Goal: Transaction & Acquisition: Purchase product/service

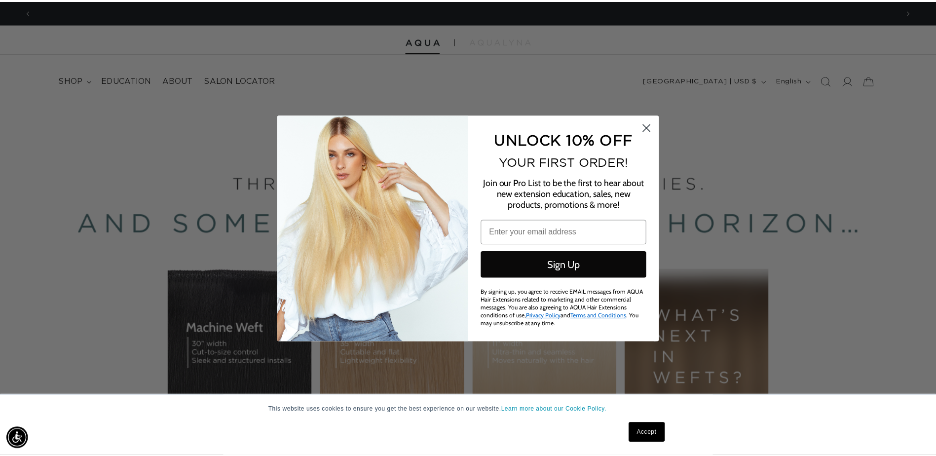
scroll to position [0, 1747]
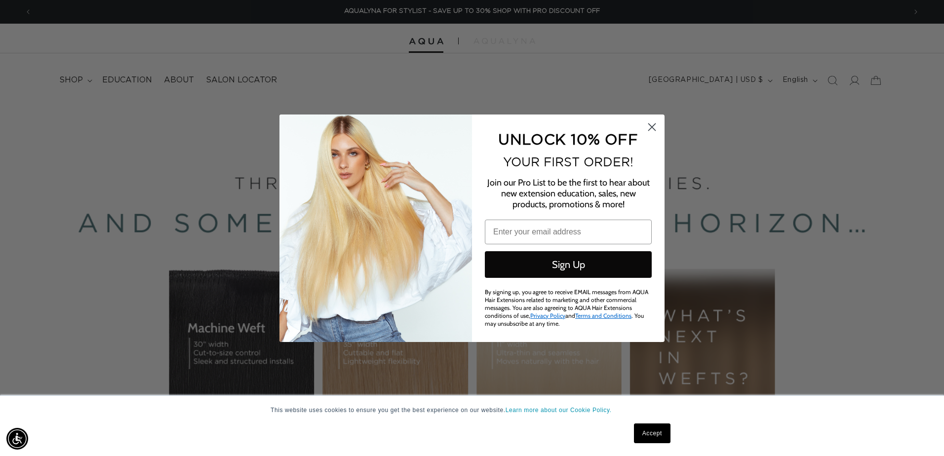
click at [657, 124] on circle "Close dialog" at bounding box center [652, 126] width 16 height 16
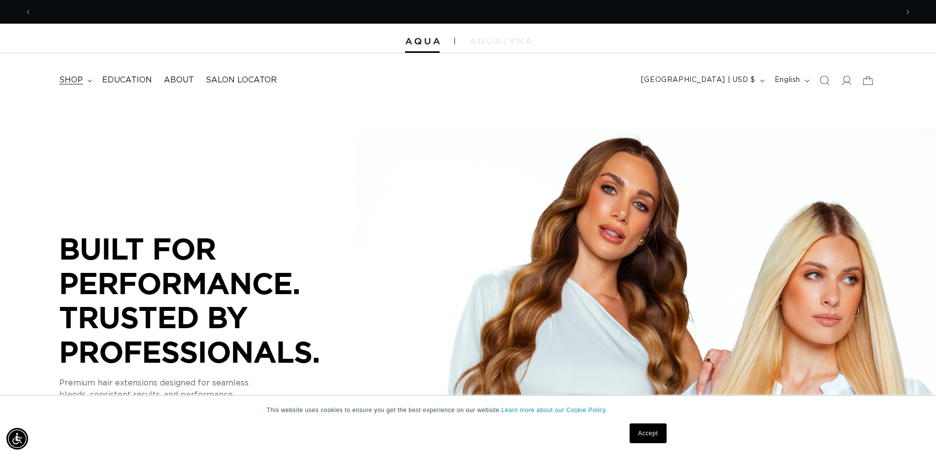
scroll to position [0, 1733]
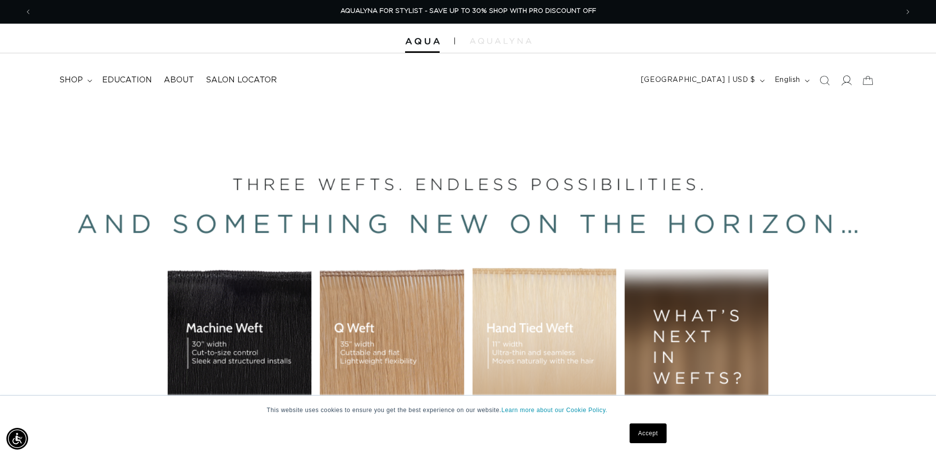
click at [853, 83] on span at bounding box center [847, 81] width 22 height 22
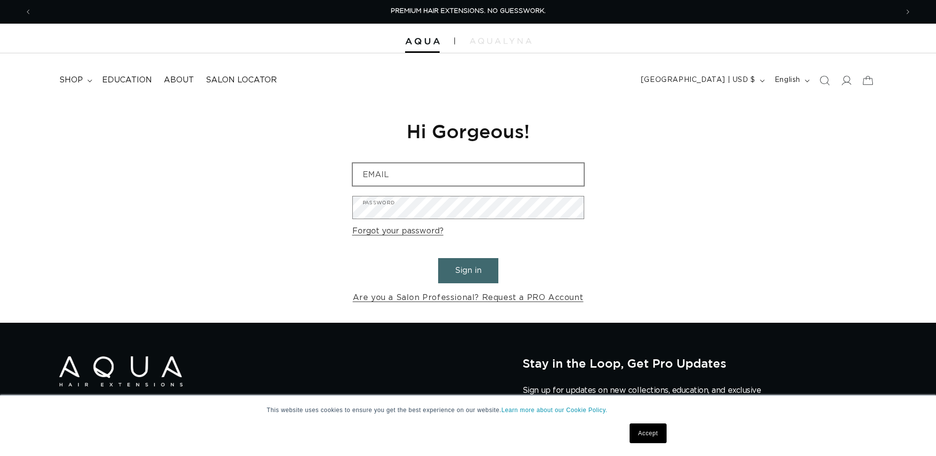
type input "savanaquick@icloud.com"
click at [494, 176] on input "savanaquick@icloud.com" at bounding box center [468, 174] width 231 height 22
click at [449, 267] on button "Sign in" at bounding box center [468, 270] width 60 height 25
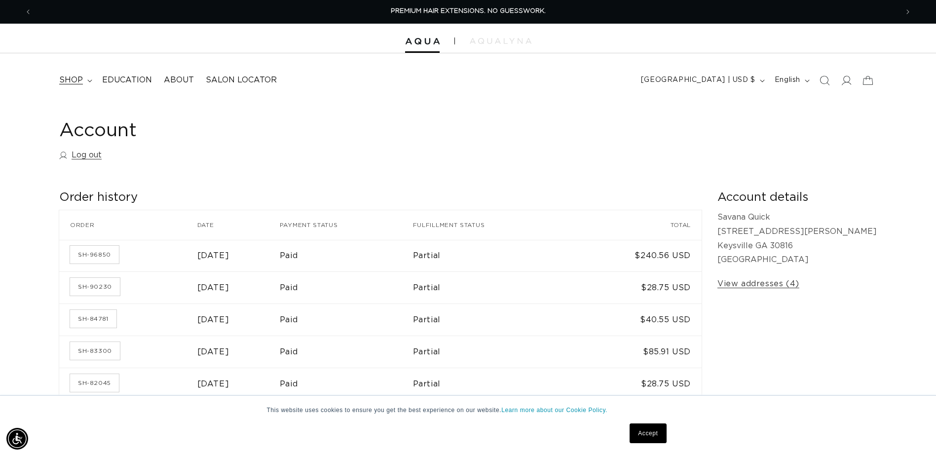
click at [87, 78] on summary "shop" at bounding box center [74, 80] width 43 height 22
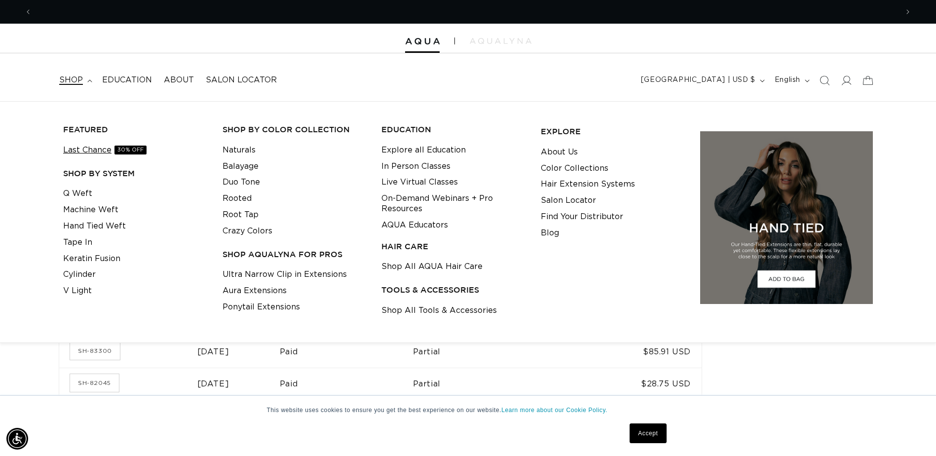
scroll to position [0, 1733]
click at [90, 148] on link "Last Chance 30% OFF" at bounding box center [104, 150] width 83 height 16
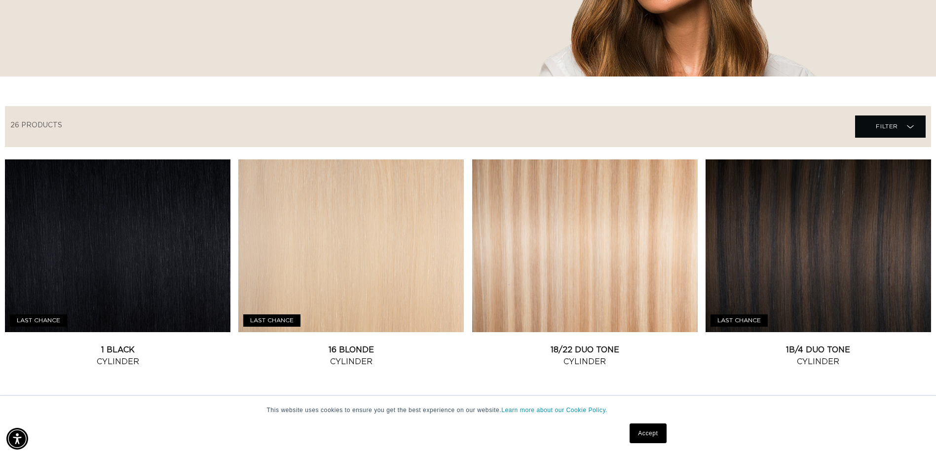
scroll to position [296, 0]
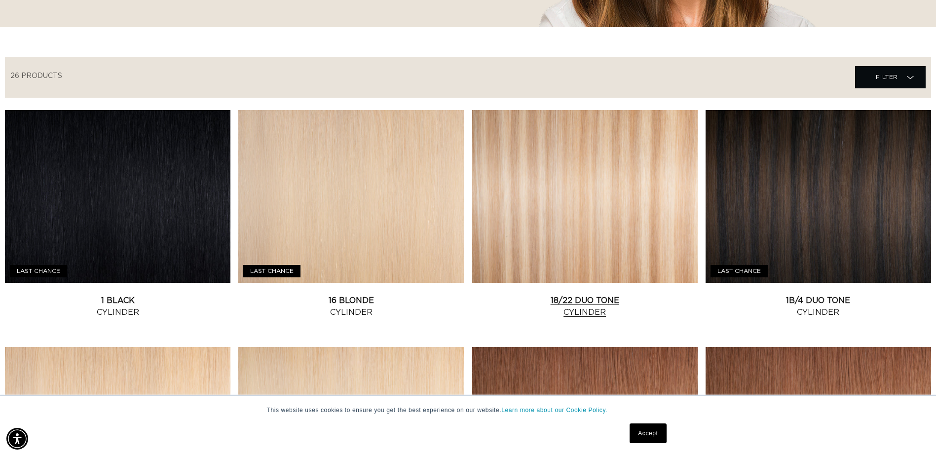
click at [567, 295] on link "18/22 Duo Tone Cylinder" at bounding box center [585, 307] width 226 height 24
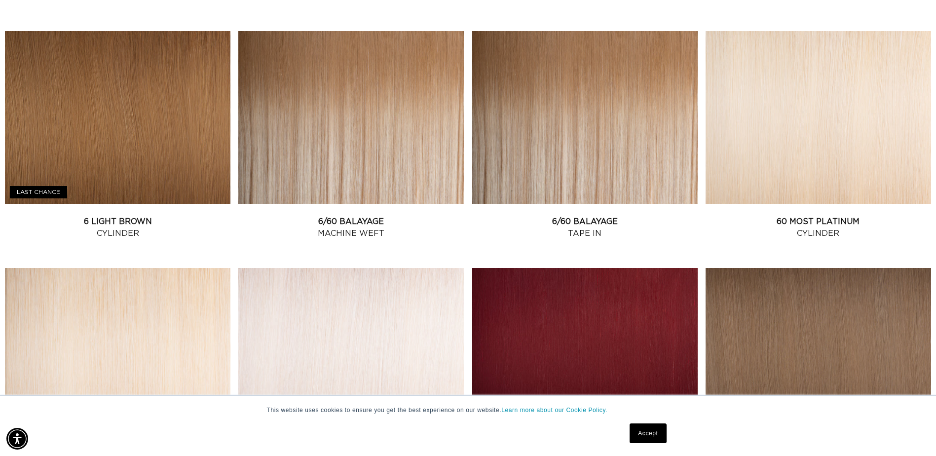
scroll to position [0, 866]
click at [344, 216] on link "6/60 Balayage Machine Weft" at bounding box center [351, 228] width 226 height 24
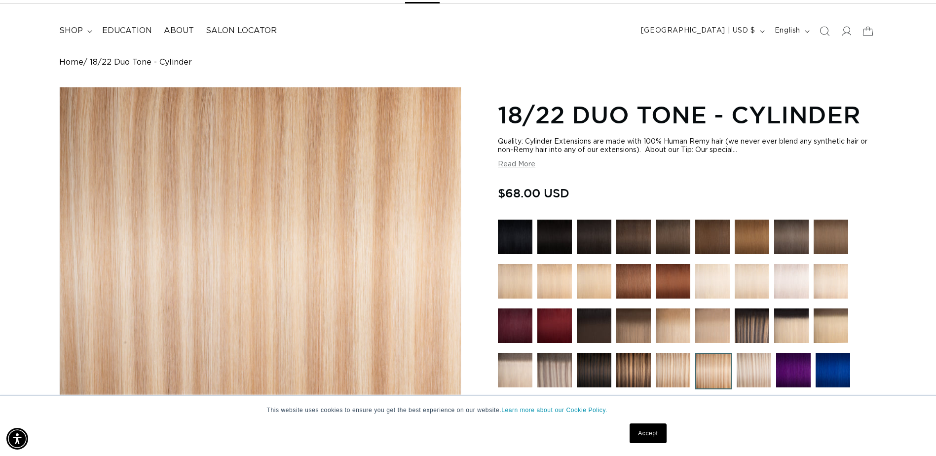
scroll to position [0, 866]
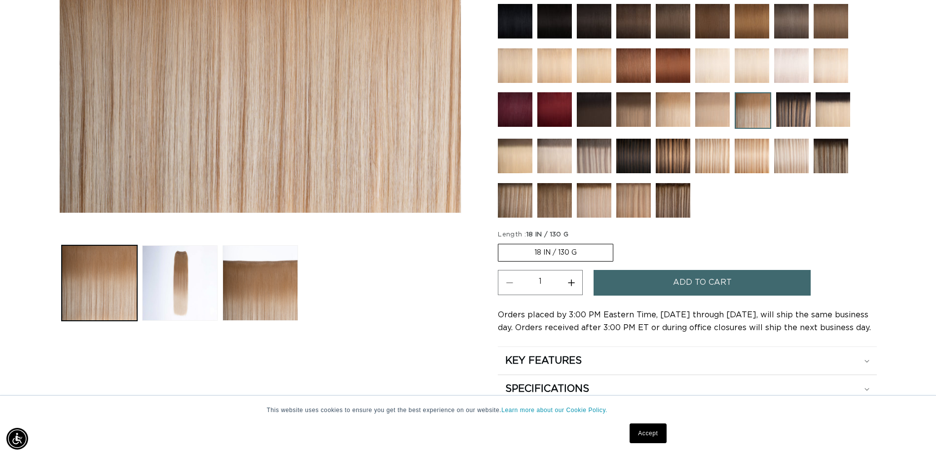
scroll to position [0, 866]
click at [526, 248] on label "18 IN / 130 G Variant sold out or unavailable" at bounding box center [556, 253] width 116 height 18
click at [501, 242] on input "18 IN / 130 G Variant sold out or unavailable" at bounding box center [501, 242] width 0 height 0
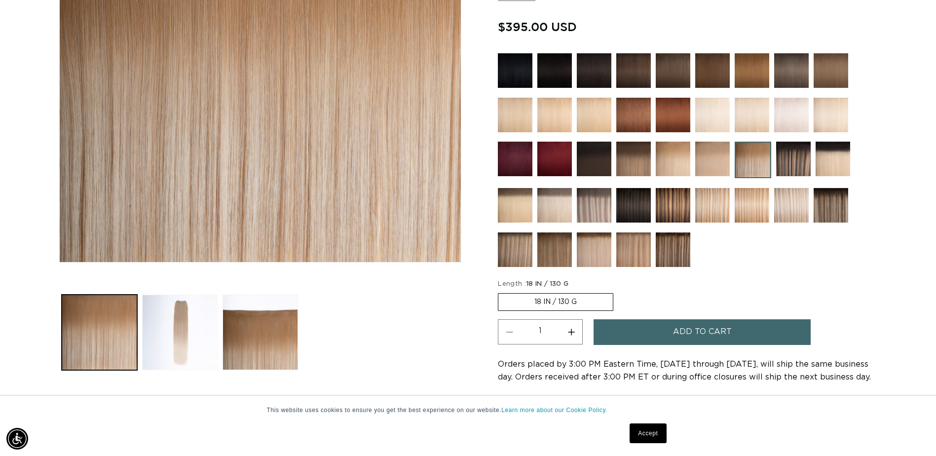
scroll to position [0, 1733]
click at [170, 340] on button "Load image 2 in gallery view" at bounding box center [180, 333] width 76 height 76
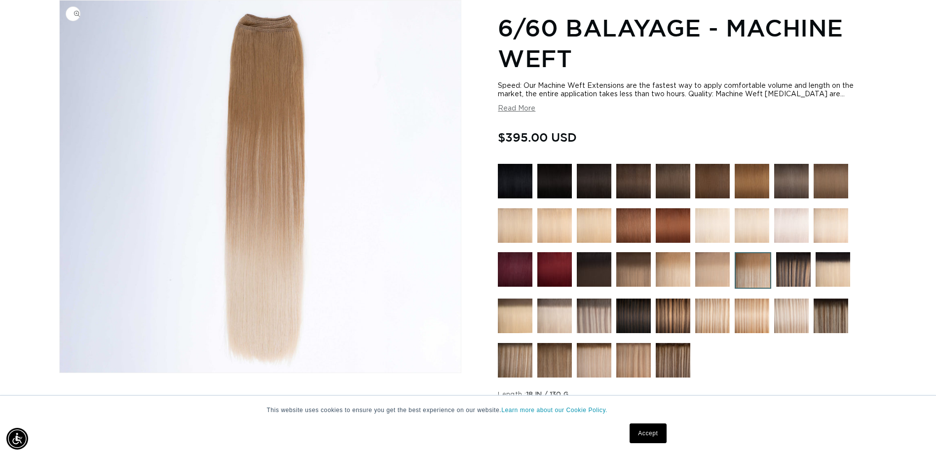
scroll to position [0, 0]
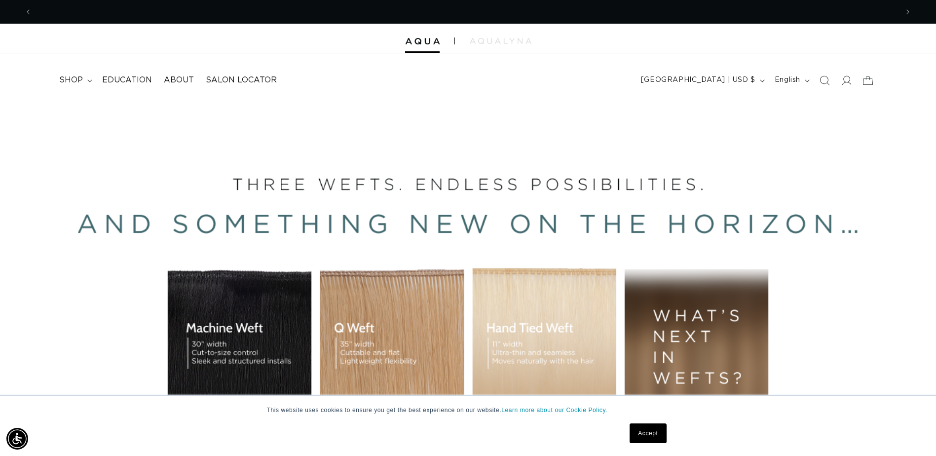
scroll to position [0, 1733]
click at [217, 327] on div "BUILT FOR  PERFORMANCE. TRUSTED BY PROFESSIONALS. Premium hair extensions desig…" at bounding box center [468, 323] width 936 height 444
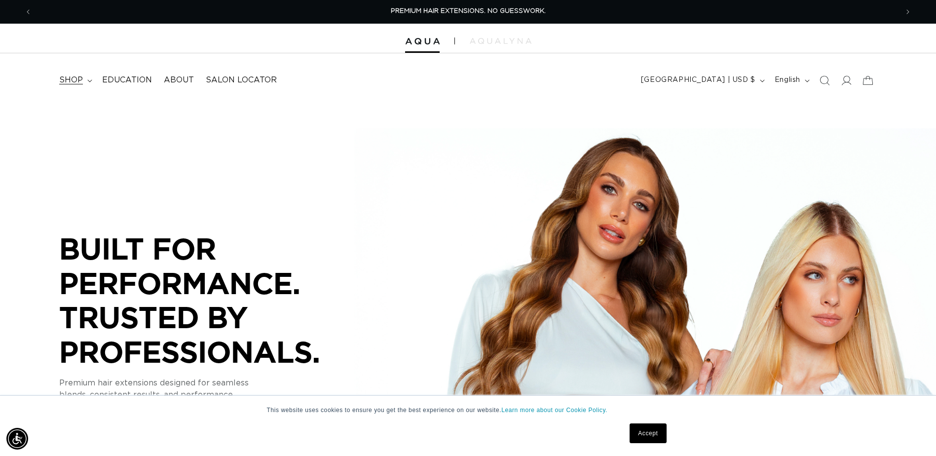
click at [88, 75] on summary "shop" at bounding box center [74, 80] width 43 height 22
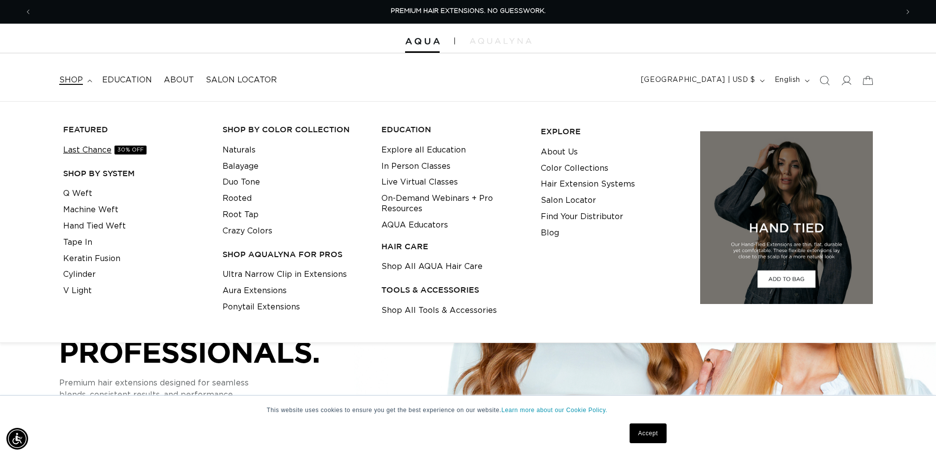
click at [104, 149] on link "Last Chance 30% OFF" at bounding box center [104, 150] width 83 height 16
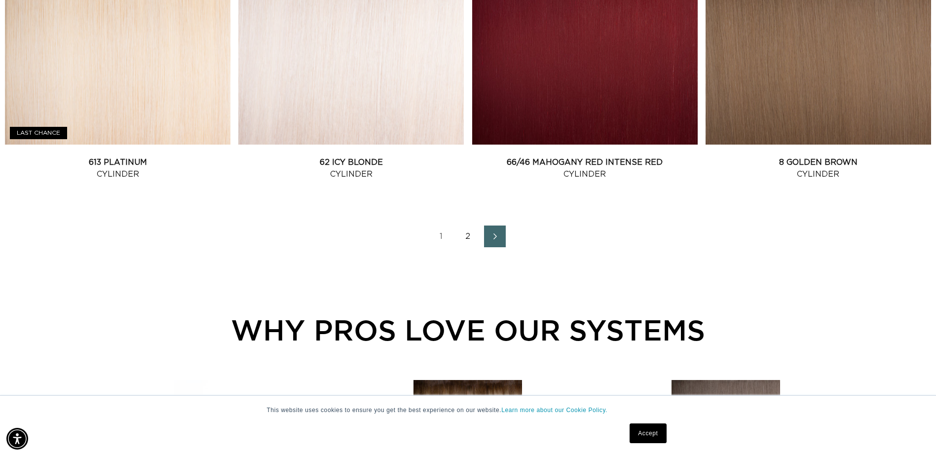
scroll to position [0, 1733]
click at [466, 232] on link "2" at bounding box center [469, 237] width 22 height 22
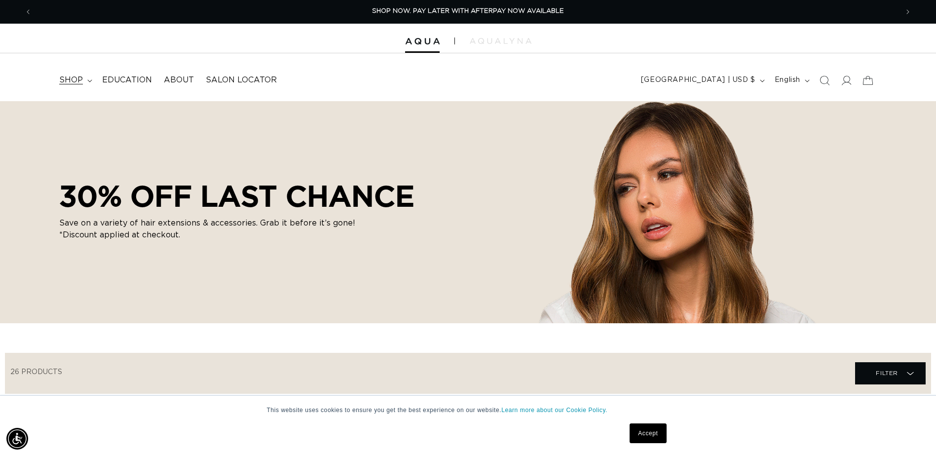
click at [79, 83] on span "shop" at bounding box center [71, 80] width 24 height 10
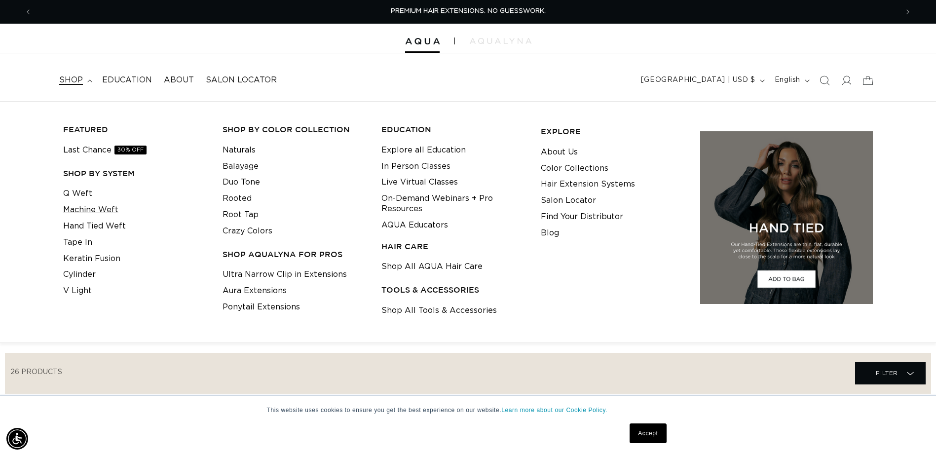
click at [85, 209] on link "Machine Weft" at bounding box center [90, 210] width 55 height 16
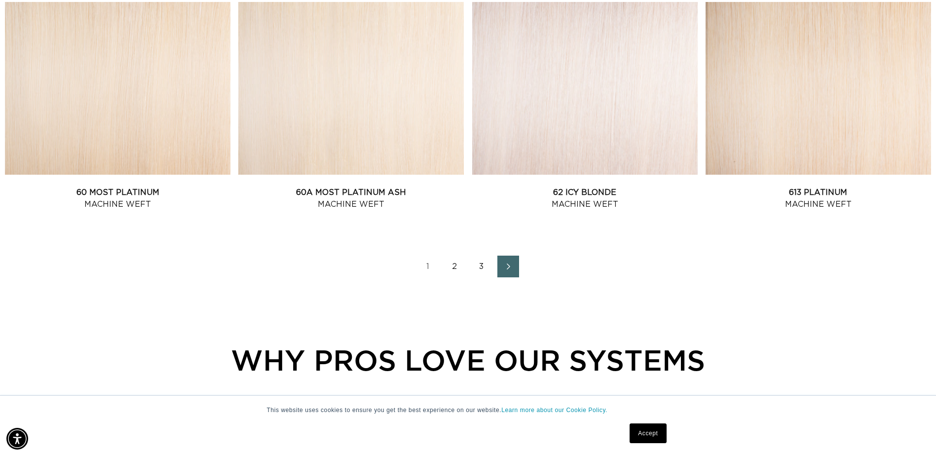
scroll to position [1432, 0]
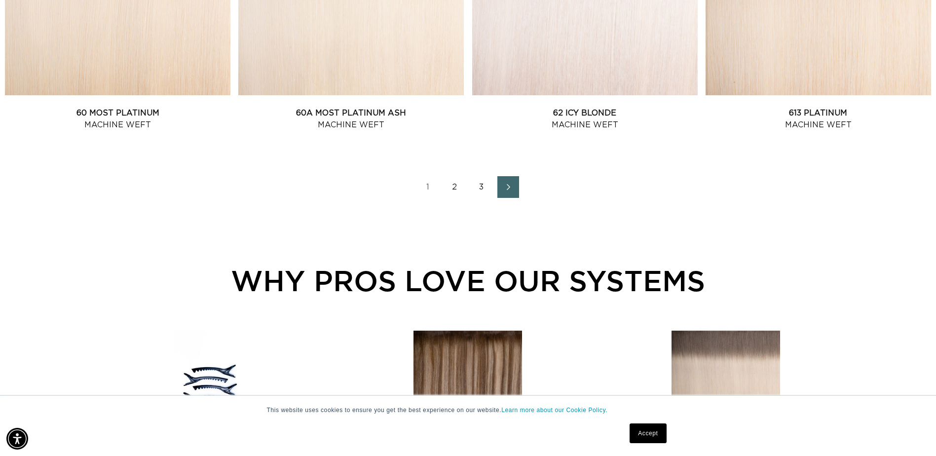
click at [450, 185] on link "2" at bounding box center [455, 187] width 22 height 22
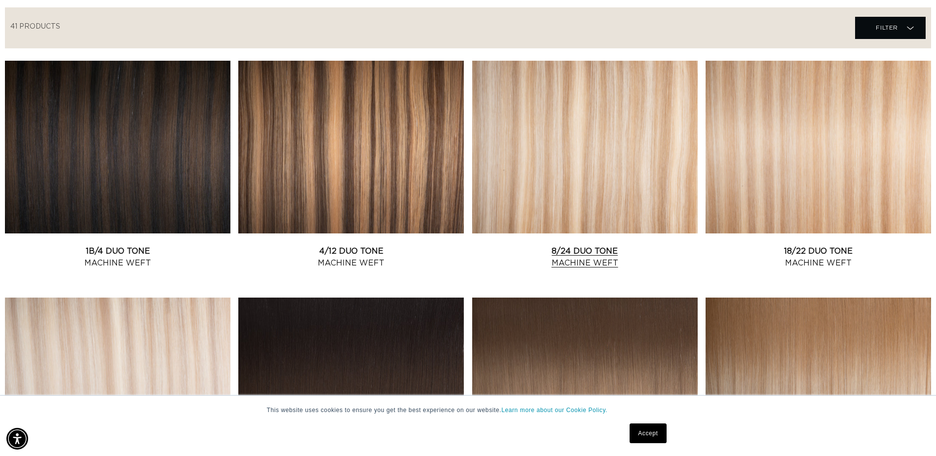
scroll to position [0, 1733]
click at [585, 245] on link "8/24 Duo Tone Machine Weft" at bounding box center [585, 257] width 226 height 24
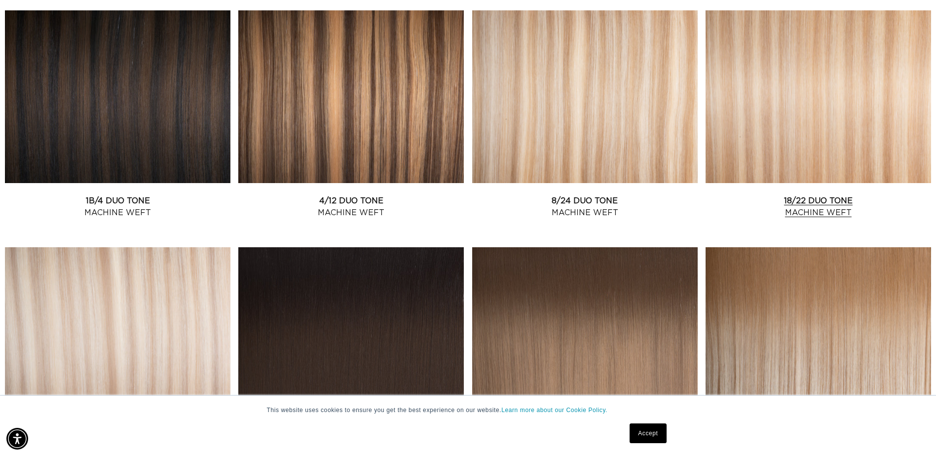
scroll to position [395, 0]
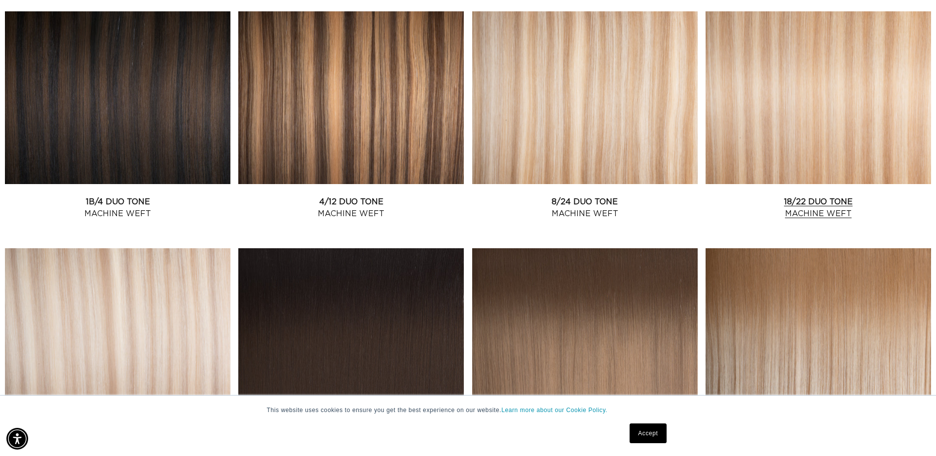
click at [800, 196] on link "18/22 Duo Tone Machine Weft" at bounding box center [819, 208] width 226 height 24
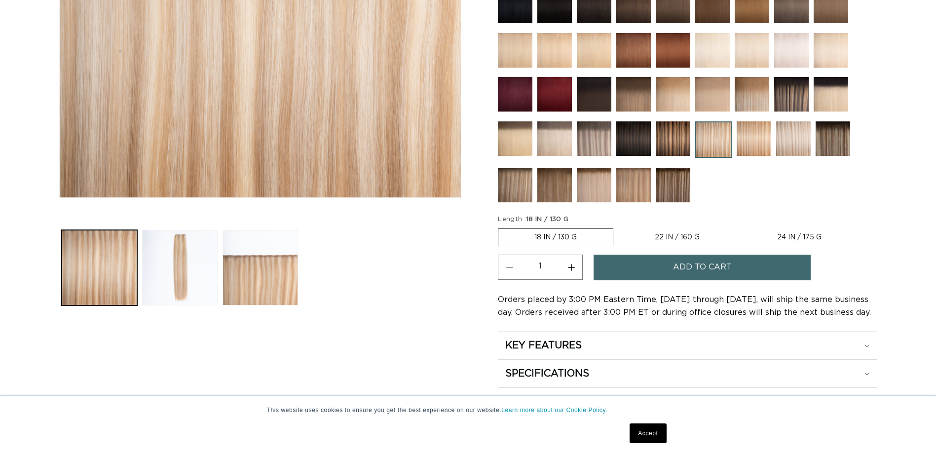
scroll to position [395, 0]
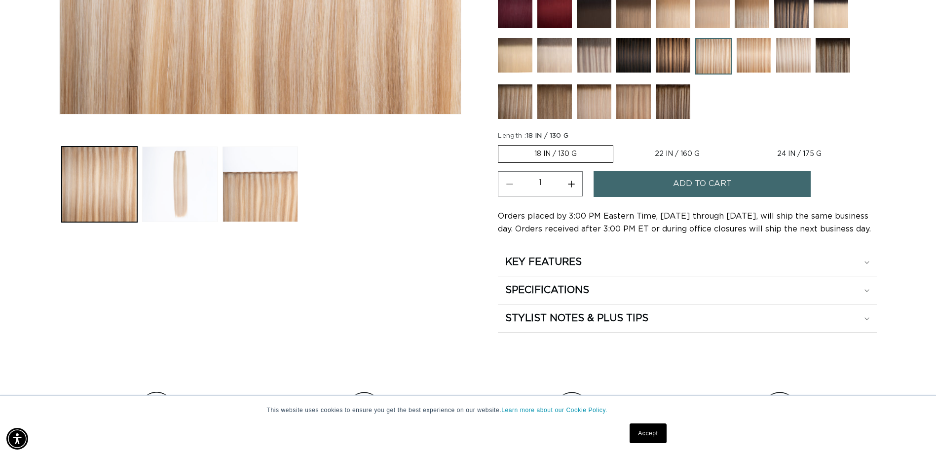
click at [194, 172] on button "Load image 2 in gallery view" at bounding box center [180, 185] width 76 height 76
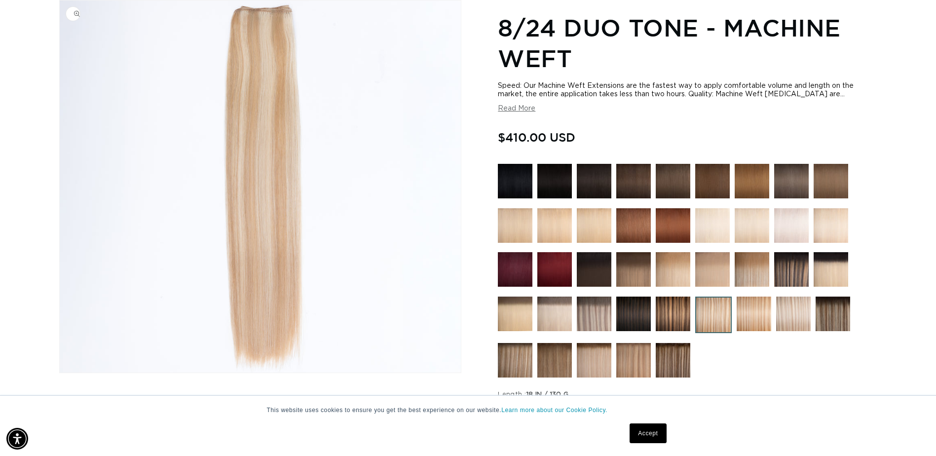
scroll to position [0, 1733]
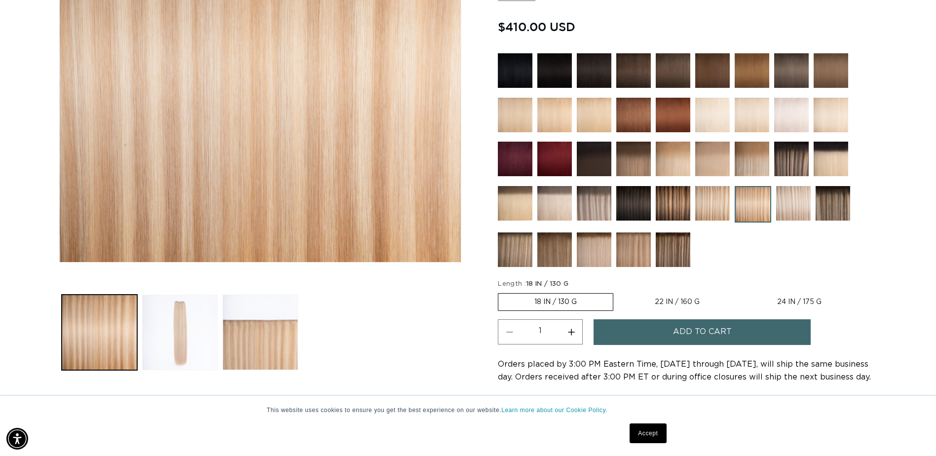
click at [171, 337] on button "Load image 2 in gallery view" at bounding box center [180, 333] width 76 height 76
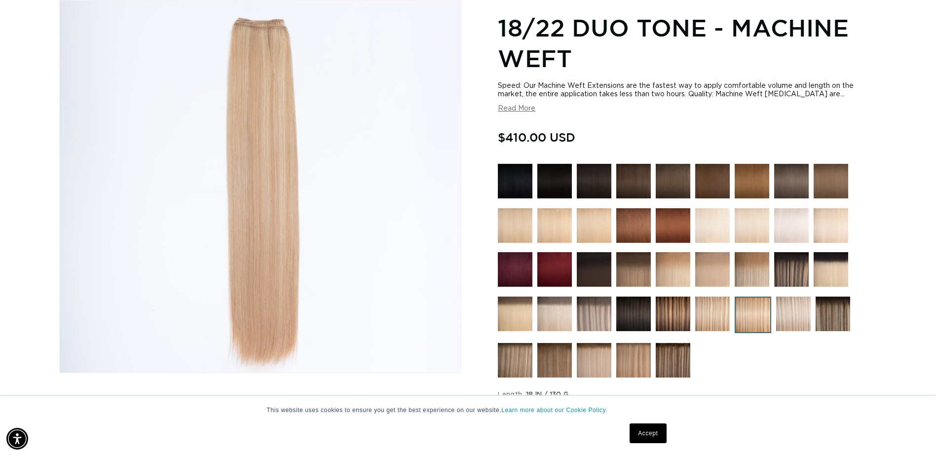
scroll to position [0, 866]
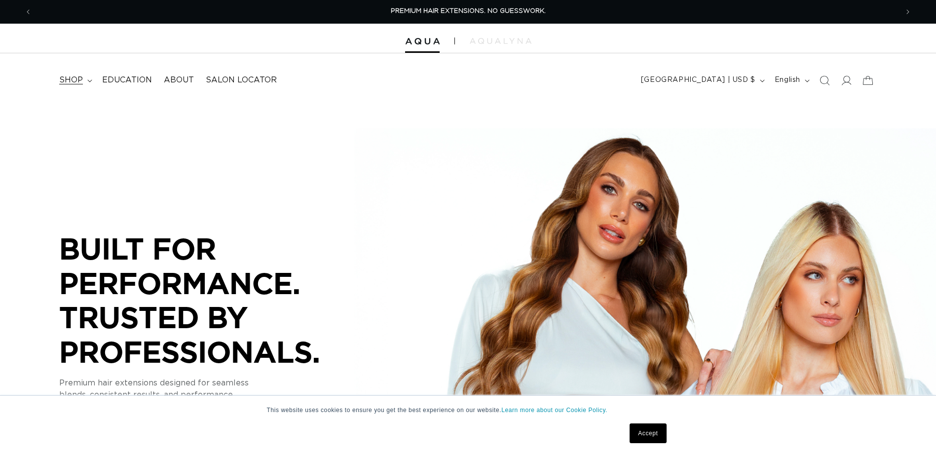
click at [76, 80] on span "shop" at bounding box center [71, 80] width 24 height 10
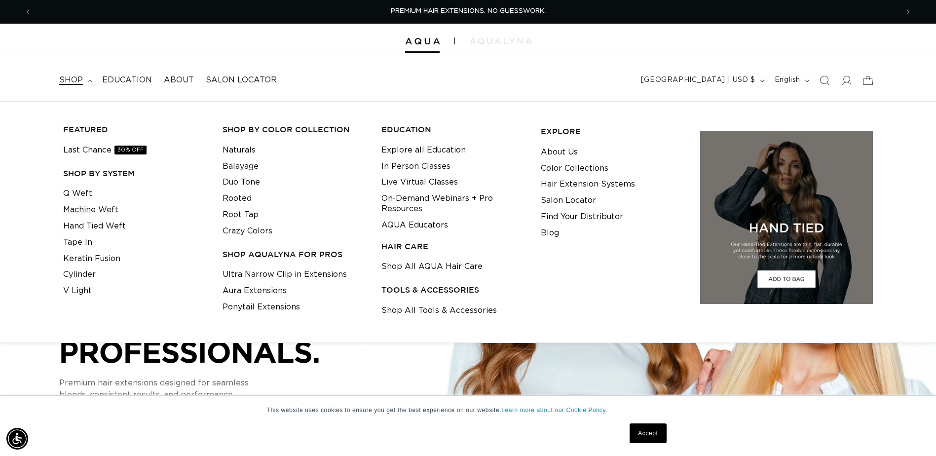
click at [82, 208] on link "Machine Weft" at bounding box center [90, 210] width 55 height 16
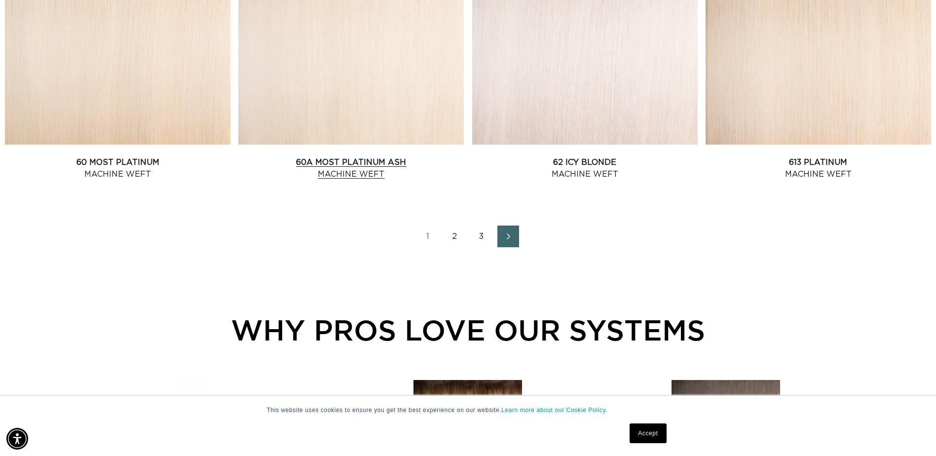
scroll to position [0, 866]
click at [453, 238] on link "2" at bounding box center [455, 237] width 22 height 22
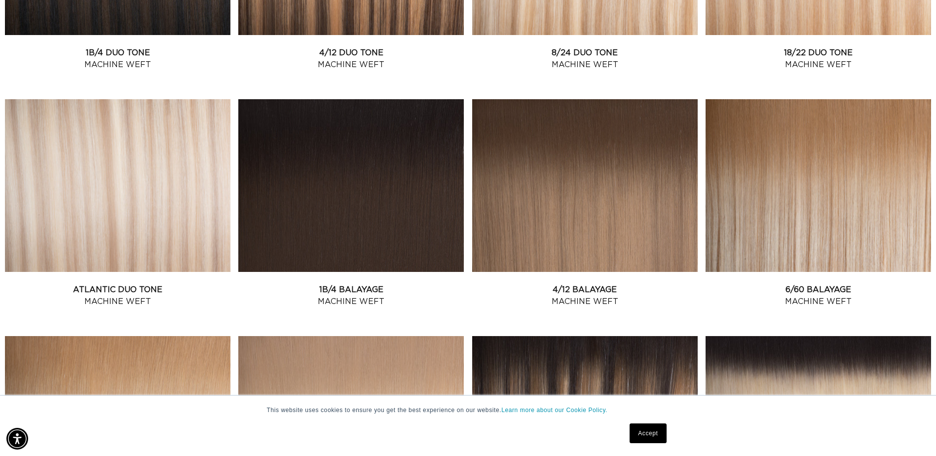
scroll to position [543, 0]
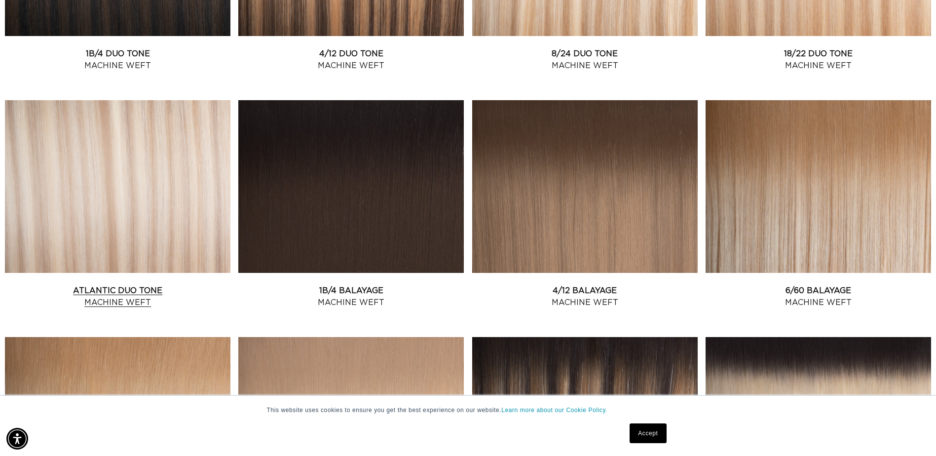
click at [88, 285] on link "Atlantic Duo Tone Machine Weft" at bounding box center [118, 297] width 226 height 24
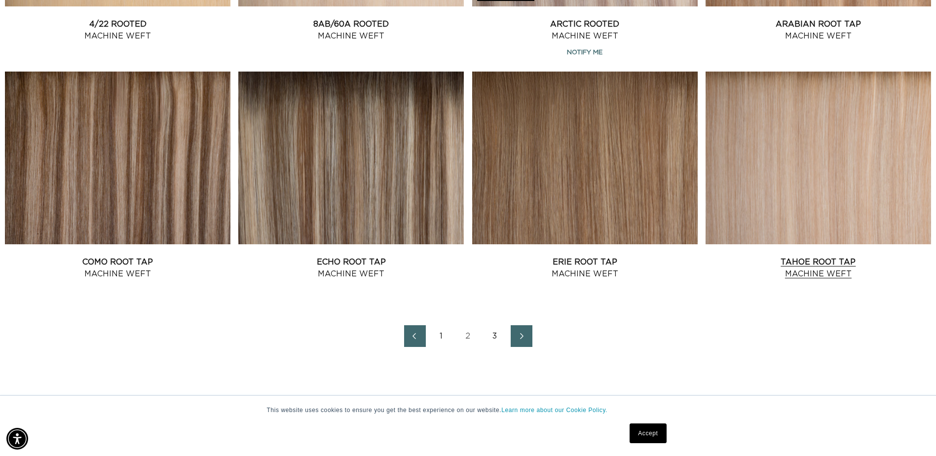
scroll to position [0, 1733]
click at [827, 256] on link "Tahoe Root Tap Machine Weft" at bounding box center [819, 268] width 226 height 24
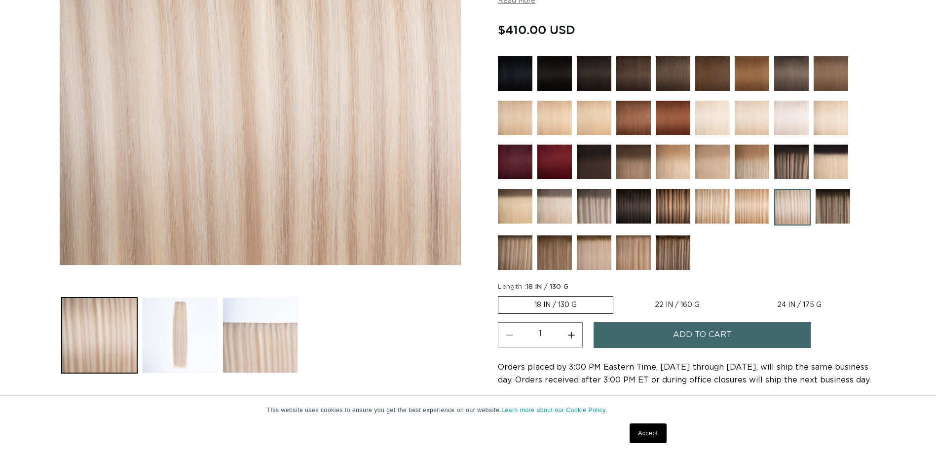
scroll to position [247, 0]
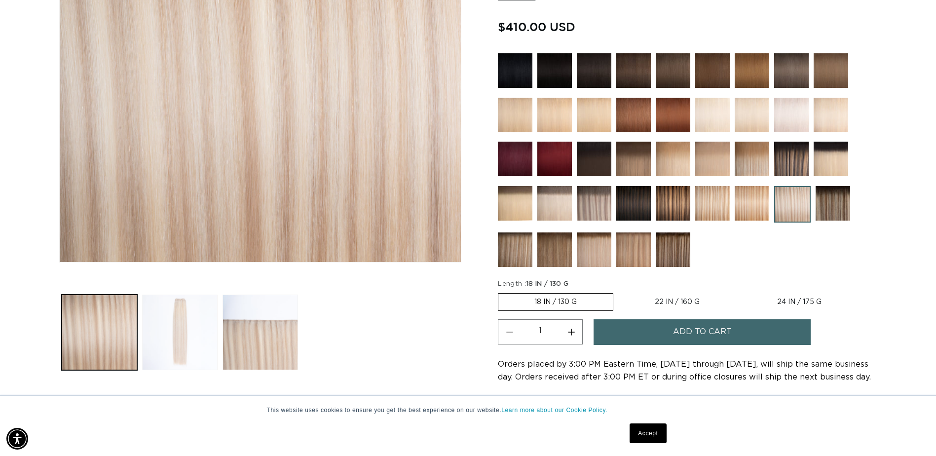
click at [186, 329] on button "Load image 2 in gallery view" at bounding box center [180, 333] width 76 height 76
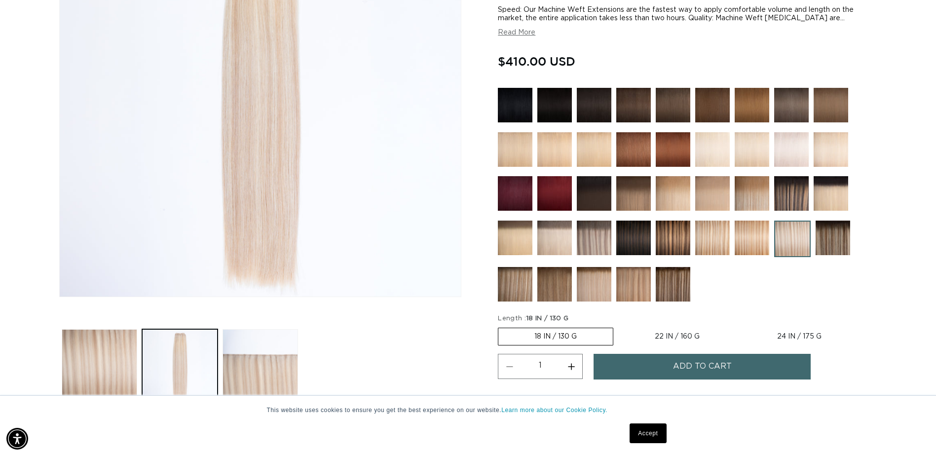
scroll to position [87, 0]
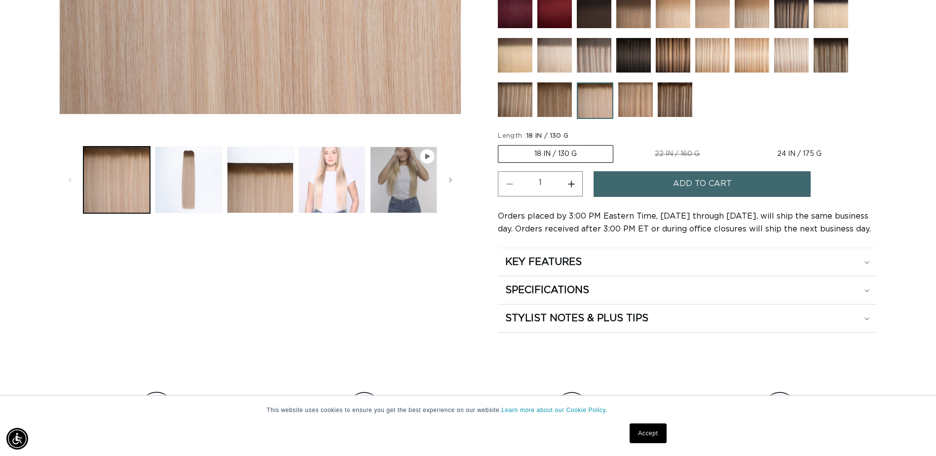
click at [342, 180] on button "Load image 4 in gallery view" at bounding box center [332, 180] width 67 height 67
